Goal: Task Accomplishment & Management: Use online tool/utility

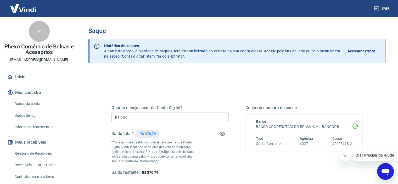
click at [149, 120] on input "R$ 0,00" at bounding box center [169, 117] width 117 height 10
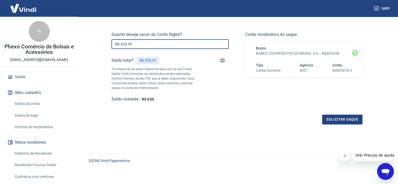
scroll to position [74, 0]
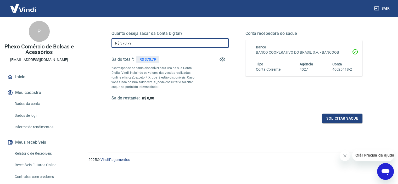
type input "R$ 370,79"
click at [345, 156] on icon "Fechar mensagem da empresa" at bounding box center [344, 155] width 3 height 3
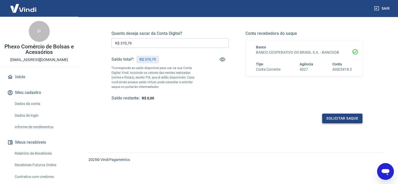
click at [341, 121] on button "Solicitar saque" at bounding box center [342, 118] width 40 height 10
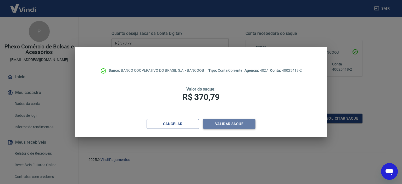
click at [212, 121] on button "Validar saque" at bounding box center [229, 124] width 52 height 10
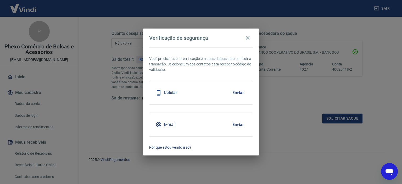
click at [242, 92] on button "Enviar" at bounding box center [237, 92] width 17 height 11
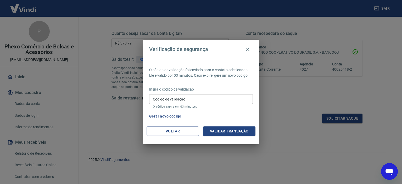
click at [187, 101] on input "Código de validação" at bounding box center [201, 99] width 104 height 10
type input "38851"
click at [217, 130] on button "Validar transação" at bounding box center [229, 131] width 52 height 10
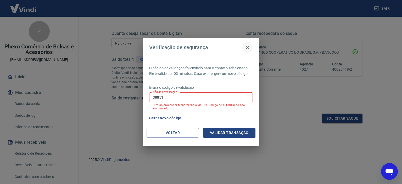
click at [245, 47] on icon "button" at bounding box center [247, 47] width 6 height 6
